Goal: Task Accomplishment & Management: Complete application form

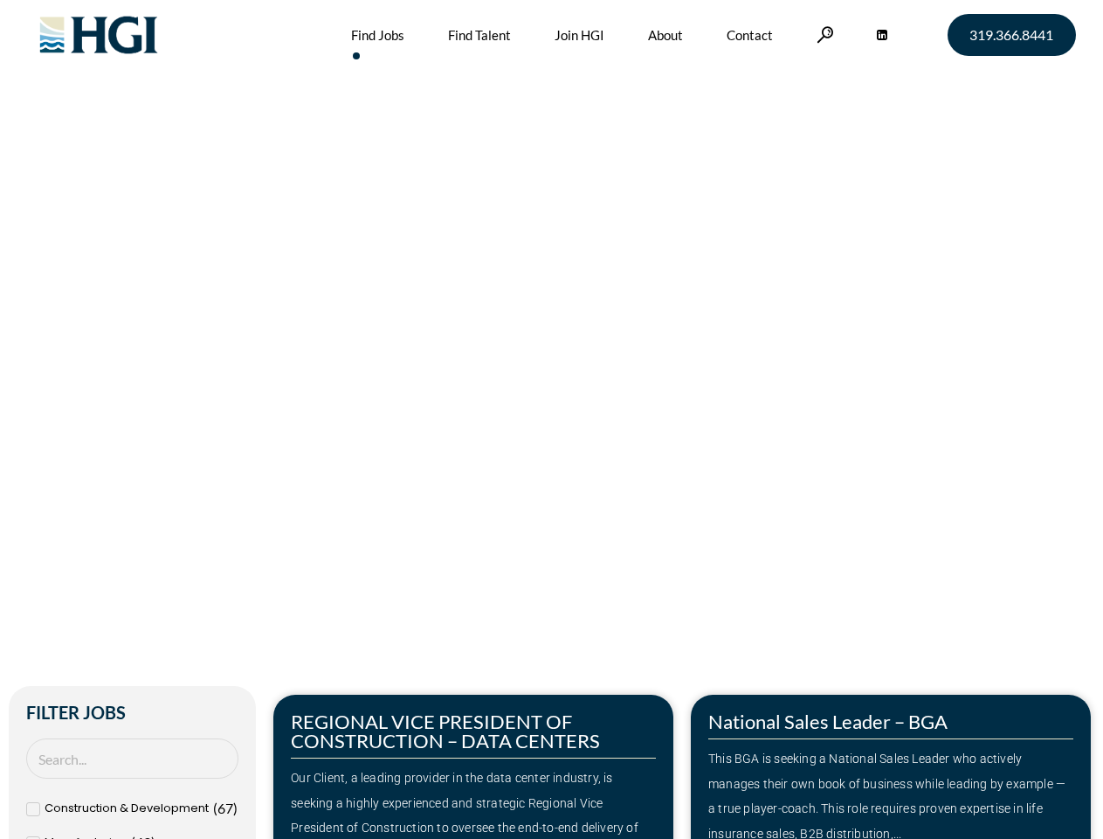
click at [551, 419] on div "Make Your Next Move Home » Jobs" at bounding box center [552, 369] width 996 height 738
click at [823, 34] on link at bounding box center [825, 34] width 17 height 17
click at [473, 766] on div "Our Client, a leading provider in the data center industry, is seeking a highly…" at bounding box center [473, 815] width 365 height 100
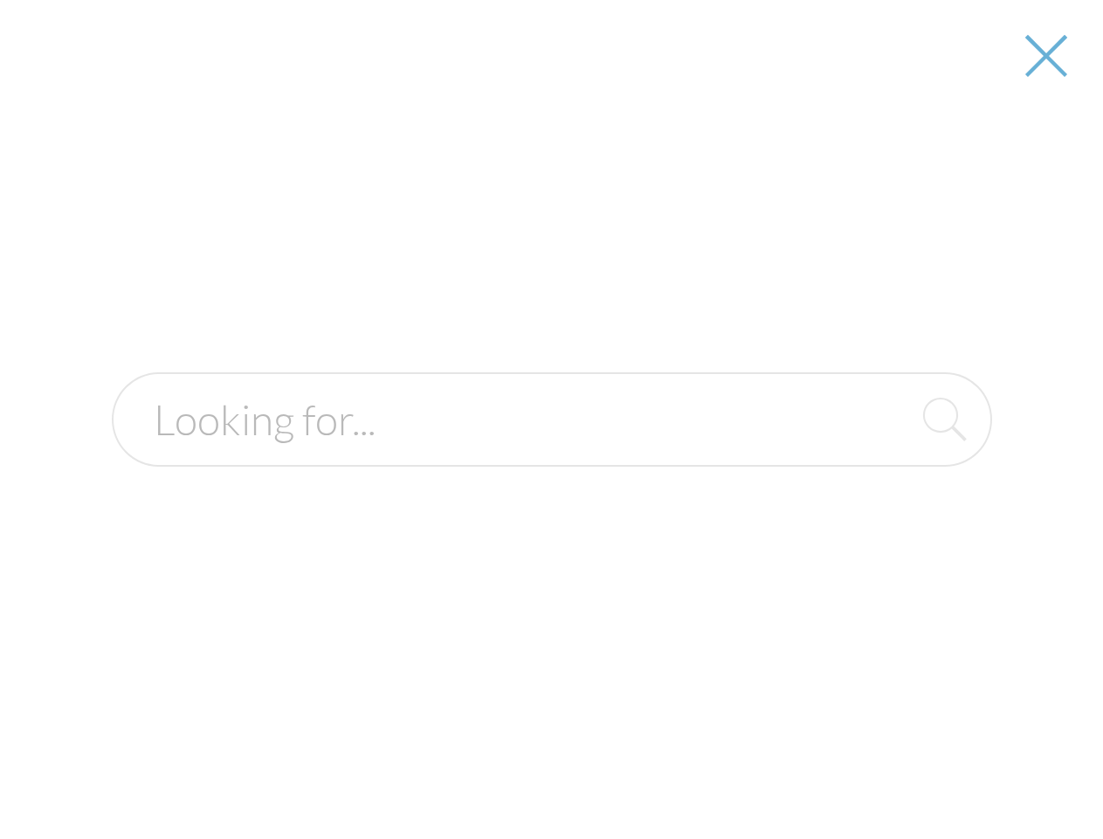
click at [891, 466] on form at bounding box center [552, 419] width 880 height 94
